Goal: Find specific page/section: Find specific page/section

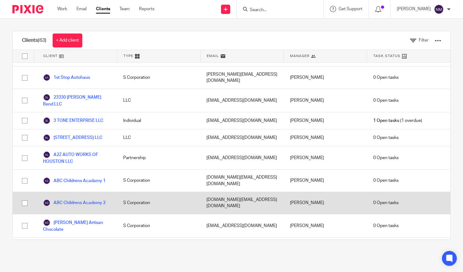
scroll to position [31, 0]
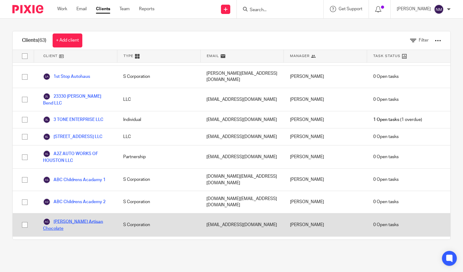
click at [78, 218] on link "[PERSON_NAME] Artisan Chocolate" at bounding box center [77, 225] width 68 height 14
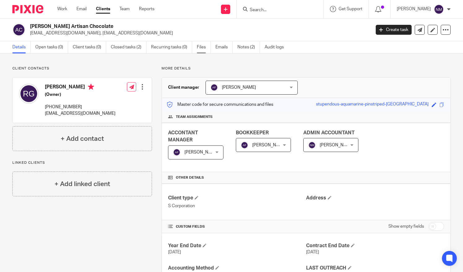
click at [202, 47] on link "Files" at bounding box center [204, 47] width 14 height 12
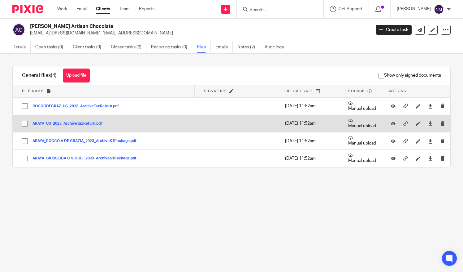
click at [70, 123] on button "ARAYA_US_2023_ArchiveTaxReturn.pdf" at bounding box center [70, 123] width 74 height 4
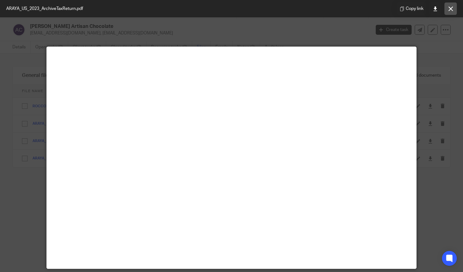
click at [449, 4] on button at bounding box center [451, 8] width 12 height 12
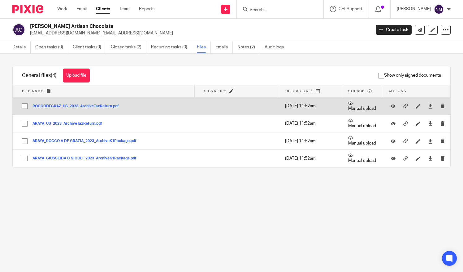
click at [70, 105] on button "ROCCODEGRAZ_US_2023_ArchiveTaxReturn.pdf" at bounding box center [78, 106] width 91 height 4
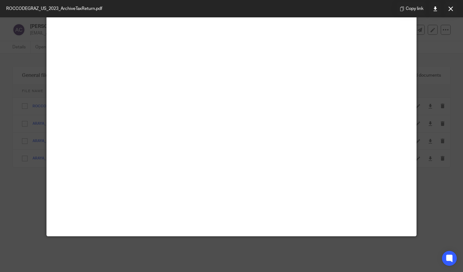
scroll to position [33, 0]
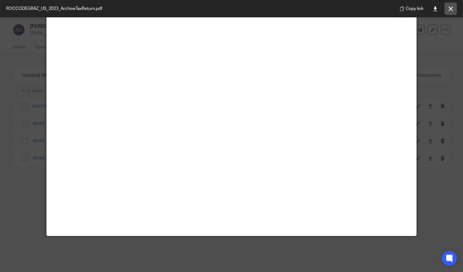
click at [451, 9] on icon at bounding box center [451, 9] width 5 height 5
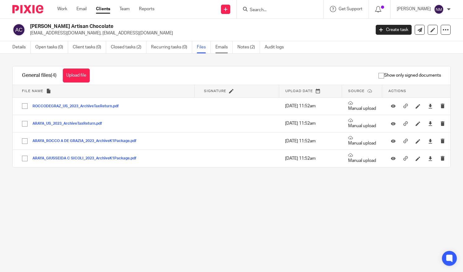
click at [220, 47] on link "Emails" at bounding box center [224, 47] width 17 height 12
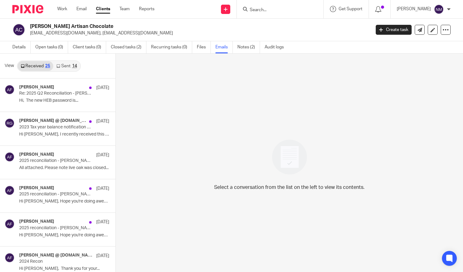
scroll to position [12, 0]
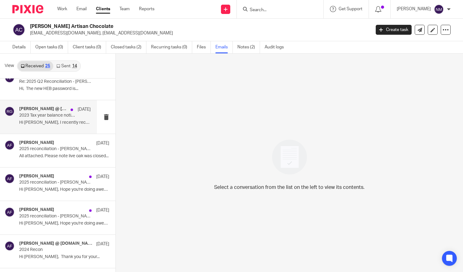
click at [45, 122] on p "Hi Sean, I recently received this and paid..." at bounding box center [55, 122] width 72 height 5
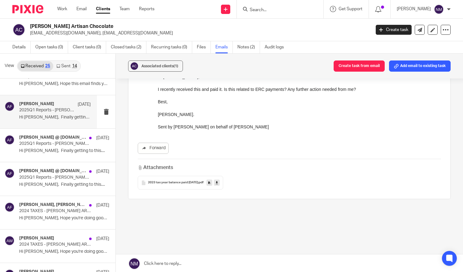
scroll to position [328, 0]
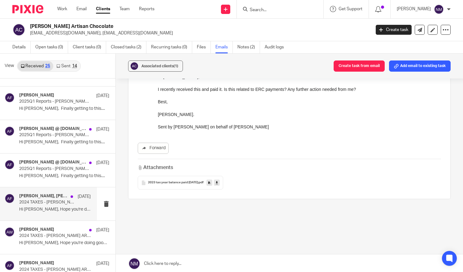
click at [37, 207] on p "Hi Rocco, Hope you're doing good. It is..." at bounding box center [55, 209] width 72 height 5
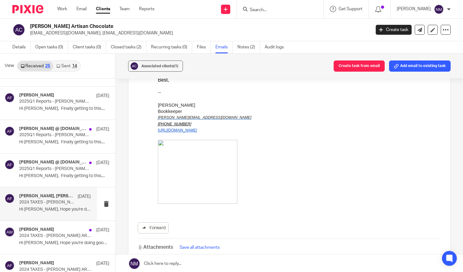
scroll to position [313, 0]
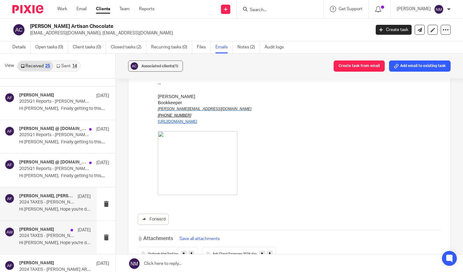
click at [40, 238] on div "Angie Ward May 5 2024 TAXES - ARAYA ARTISAN CHOCOLATE Hi Rocco, Hope you're doi…" at bounding box center [55, 237] width 72 height 21
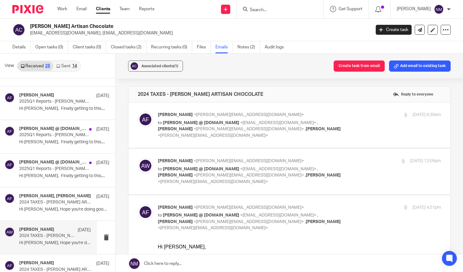
scroll to position [0, 0]
click at [194, 128] on span "<angie@ccfsbookkeeping.com>" at bounding box center [249, 129] width 110 height 4
checkbox input "true"
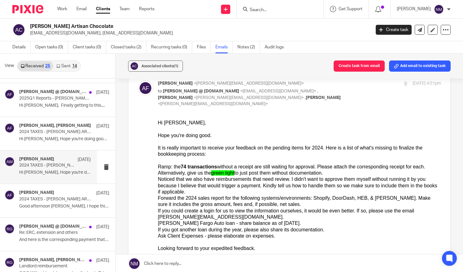
scroll to position [398, 0]
